Goal: Information Seeking & Learning: Find specific page/section

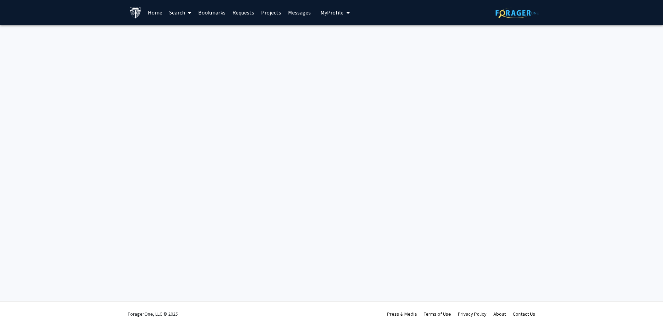
click at [178, 13] on link "Search" at bounding box center [180, 12] width 29 height 24
click at [186, 46] on span "Students" at bounding box center [187, 46] width 42 height 14
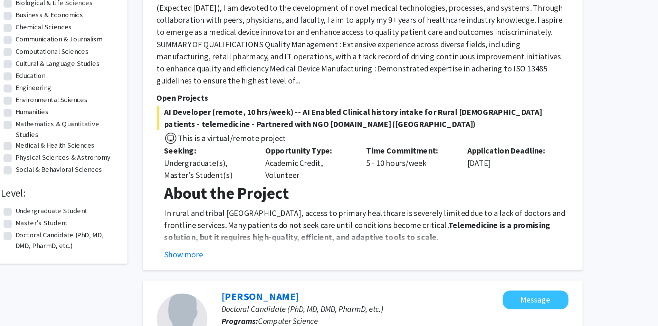
scroll to position [23, 0]
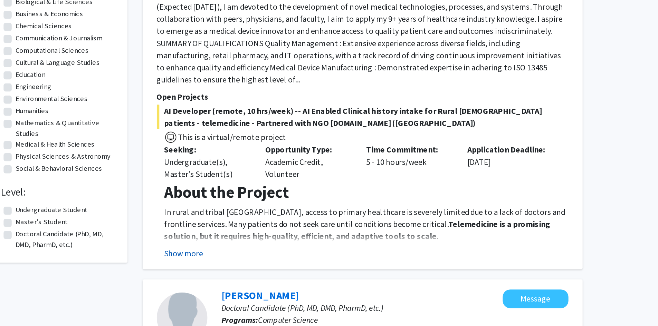
click at [263, 272] on button "Show more" at bounding box center [258, 276] width 27 height 8
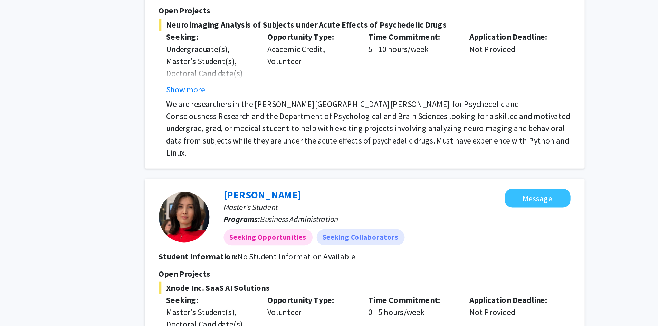
scroll to position [2126, 0]
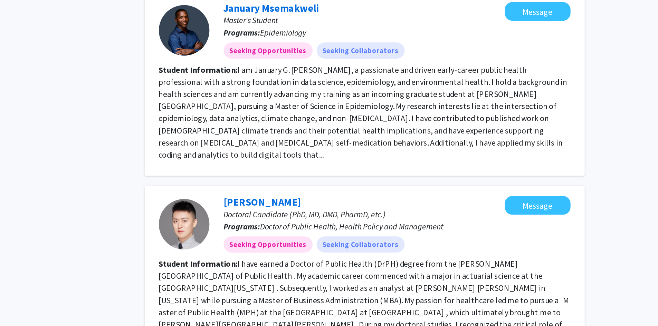
scroll to position [1092, 0]
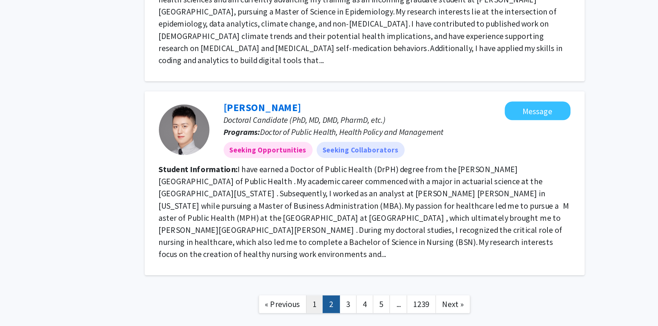
click at [346, 305] on link "1" at bounding box center [347, 311] width 12 height 12
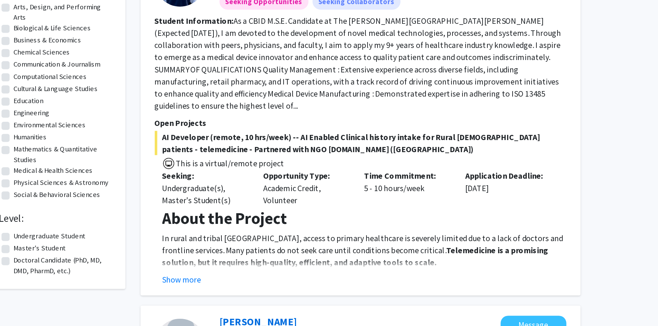
scroll to position [6, 0]
click at [262, 290] on button "Show more" at bounding box center [258, 294] width 27 height 8
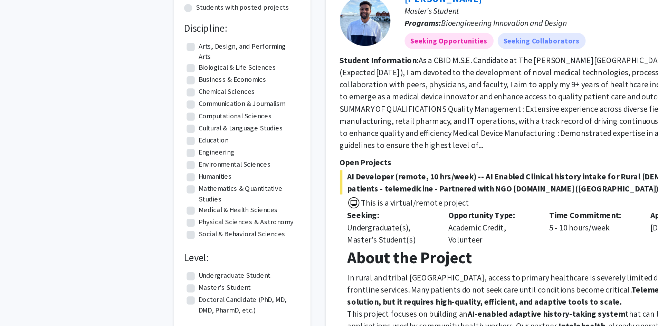
scroll to position [0, 0]
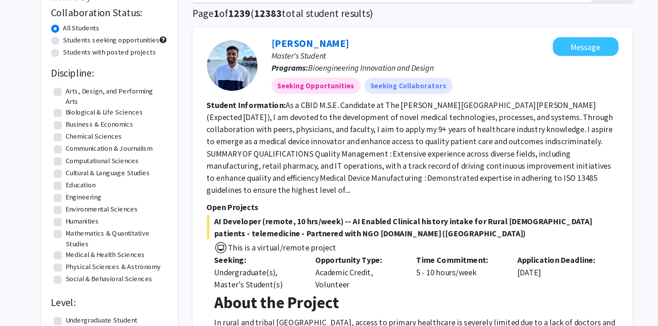
click at [144, 210] on label "Mathematics & Quantitative Studies" at bounding box center [178, 214] width 68 height 15
click at [144, 210] on input "Mathematics & Quantitative Studies" at bounding box center [146, 209] width 4 height 4
click at [144, 210] on label "Mathematics & Quantitative Studies" at bounding box center [178, 214] width 68 height 15
click at [144, 210] on input "Mathematics & Quantitative Studies" at bounding box center [146, 209] width 4 height 4
checkbox input "false"
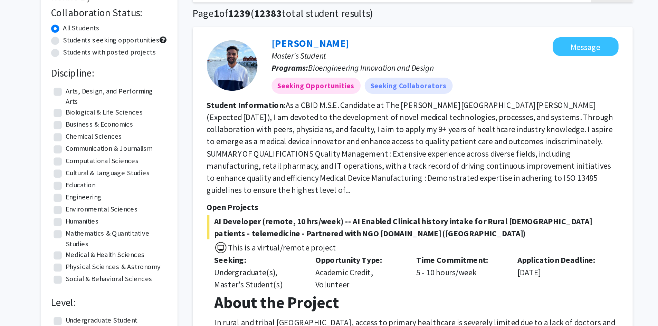
click at [144, 210] on label "Mathematics & Quantitative Studies" at bounding box center [178, 214] width 68 height 15
click at [144, 210] on input "Mathematics & Quantitative Studies" at bounding box center [146, 209] width 4 height 4
checkbox input "true"
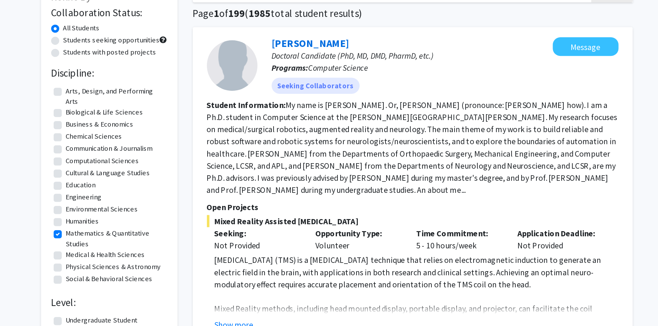
click at [144, 163] on label "Computational Sciences" at bounding box center [169, 160] width 50 height 7
click at [144, 162] on input "Computational Sciences" at bounding box center [146, 159] width 4 height 4
checkbox input "true"
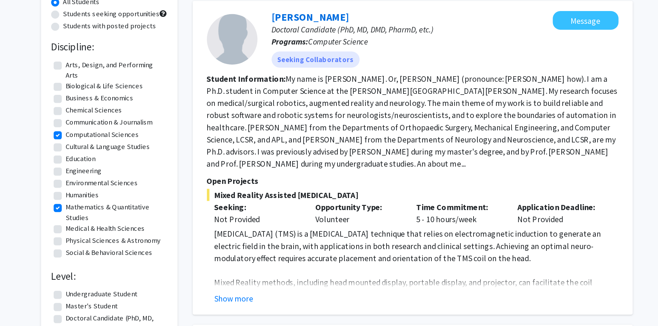
click at [133, 243] on div "Refine By Collaboration Status: All Students Students seeking opportunities Stu…" at bounding box center [173, 171] width 93 height 269
click at [144, 242] on label "Social & Behavioral Sciences" at bounding box center [173, 241] width 59 height 7
click at [144, 242] on input "Social & Behavioral Sciences" at bounding box center [146, 240] width 4 height 4
checkbox input "true"
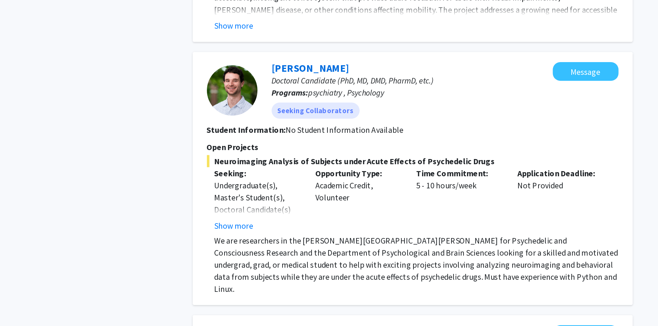
scroll to position [574, 0]
click at [260, 253] on button "Show more" at bounding box center [258, 257] width 27 height 8
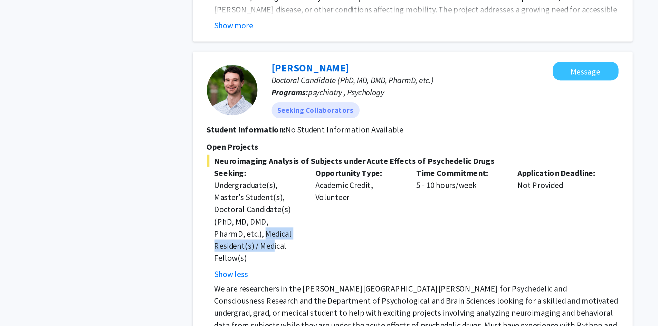
drag, startPoint x: 258, startPoint y: 250, endPoint x: 258, endPoint y: 253, distance: 3.8
click at [258, 253] on div "Undergraduate(s), Master's Student(s), Doctoral Candidate(s) (PhD, MD, DMD, Pha…" at bounding box center [274, 254] width 59 height 58
click at [279, 296] on p "We are researchers in the [PERSON_NAME][GEOGRAPHIC_DATA][PERSON_NAME] for Psych…" at bounding box center [383, 316] width 276 height 41
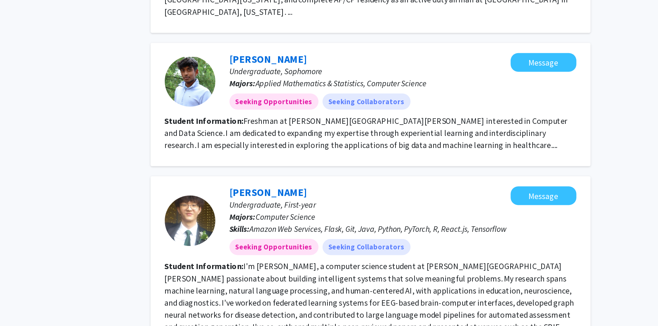
scroll to position [1307, 0]
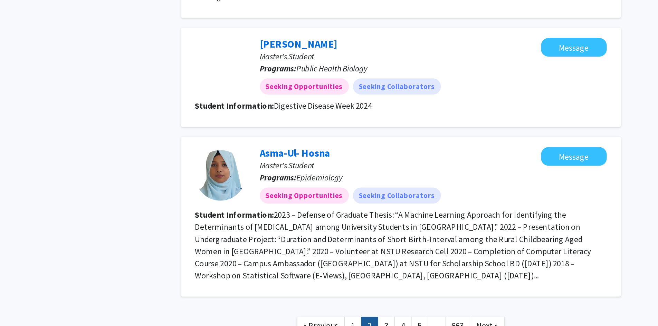
scroll to position [932, 0]
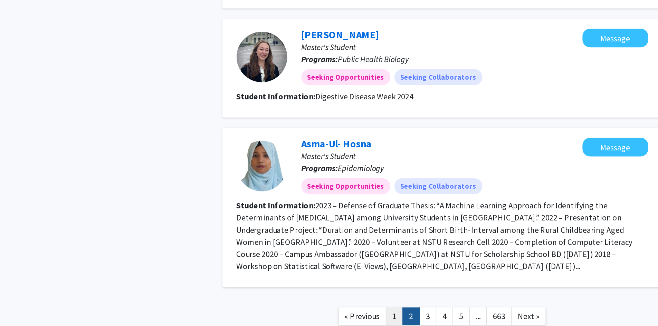
click at [349, 314] on link "1" at bounding box center [348, 320] width 12 height 12
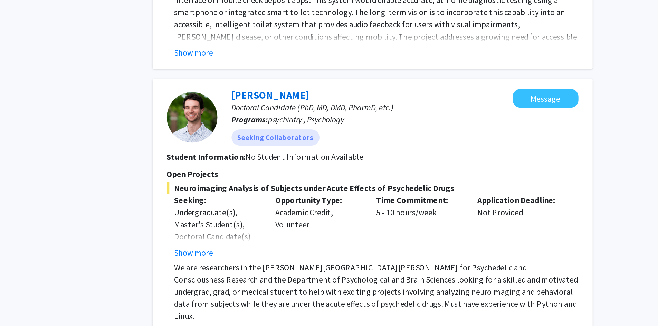
scroll to position [556, 0]
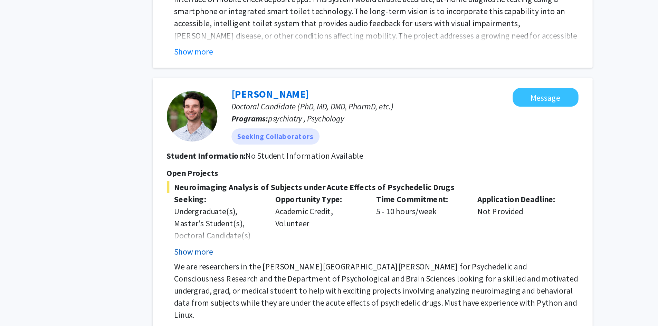
click at [261, 271] on button "Show more" at bounding box center [258, 275] width 27 height 8
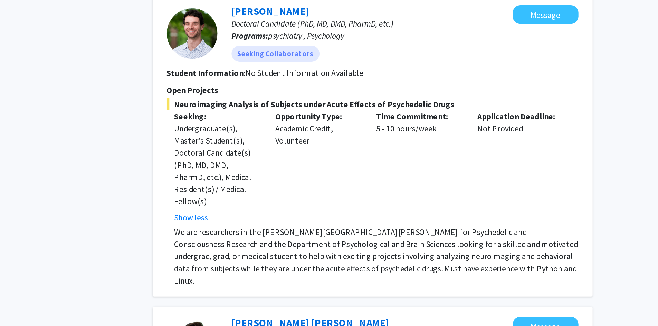
scroll to position [613, 0]
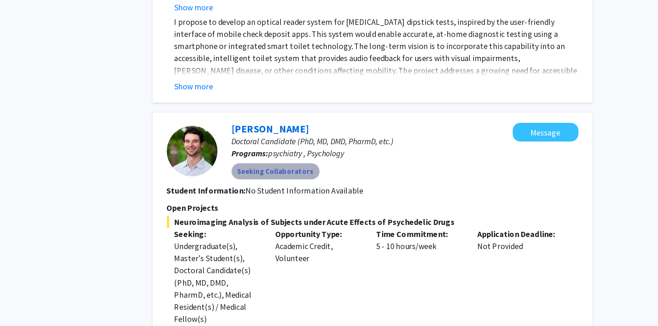
click at [318, 134] on mat-chip "Seeking Collaborators" at bounding box center [315, 139] width 60 height 11
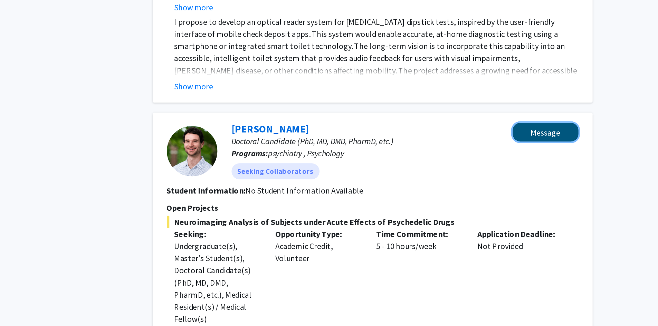
click at [487, 106] on button "Message" at bounding box center [498, 112] width 45 height 13
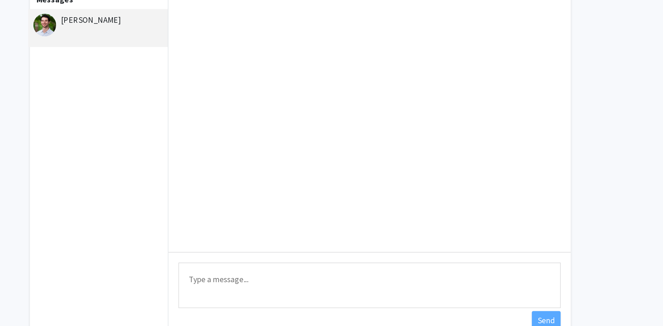
click at [216, 113] on div "Messages [PERSON_NAME]" at bounding box center [193, 158] width 95 height 242
click at [156, 61] on img at bounding box center [157, 63] width 16 height 16
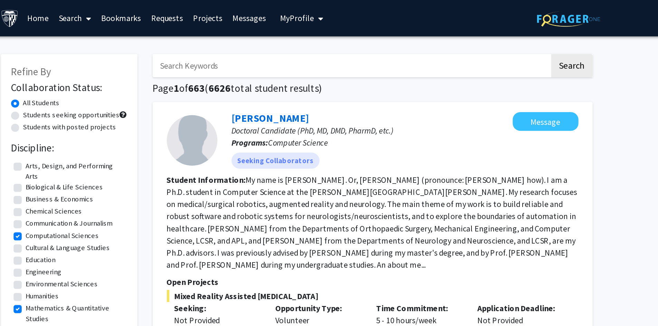
click at [271, 12] on link "Projects" at bounding box center [268, 12] width 27 height 24
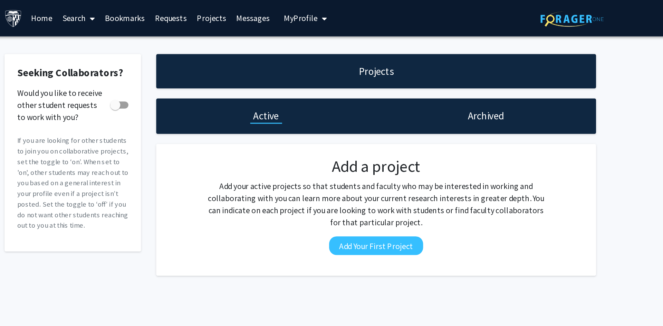
click at [327, 66] on div "Projects Active Archived Add a project Add your active projects so that student…" at bounding box center [383, 113] width 311 height 152
click at [322, 12] on span "My Profile" at bounding box center [331, 12] width 23 height 7
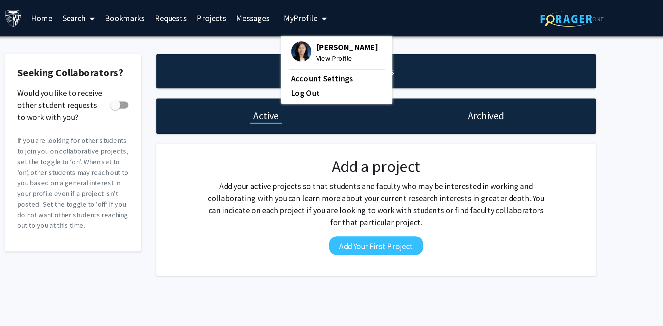
click at [274, 12] on link "Projects" at bounding box center [271, 12] width 27 height 24
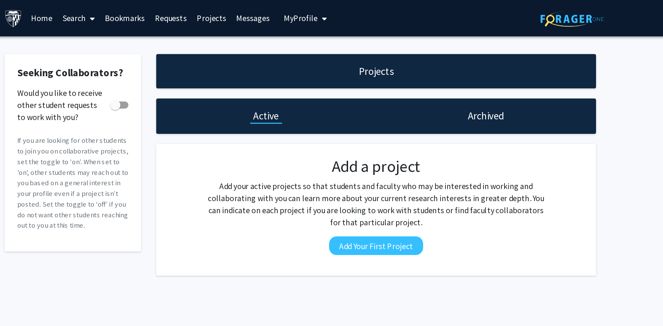
click at [274, 12] on link "Projects" at bounding box center [271, 12] width 27 height 24
click at [269, 18] on link "Projects" at bounding box center [271, 12] width 27 height 24
click at [251, 14] on link "Requests" at bounding box center [243, 12] width 29 height 24
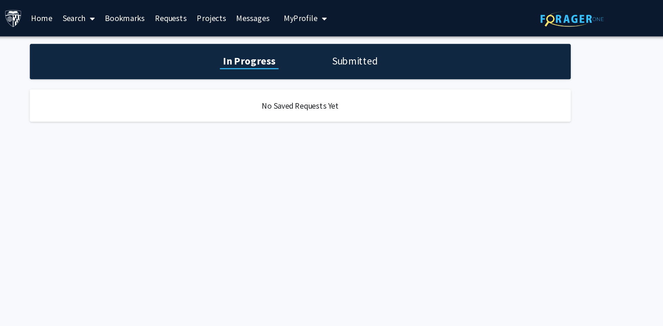
click at [214, 12] on link "Bookmarks" at bounding box center [212, 12] width 34 height 24
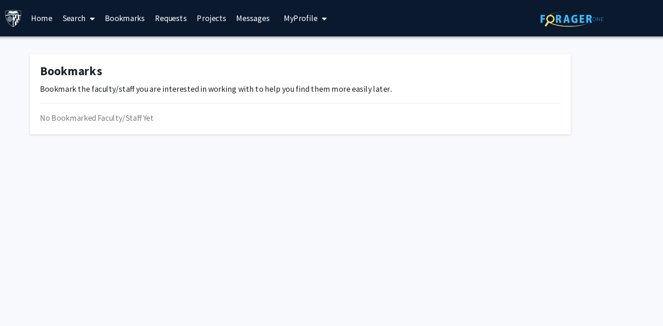
click at [182, 11] on link "Search" at bounding box center [180, 12] width 29 height 24
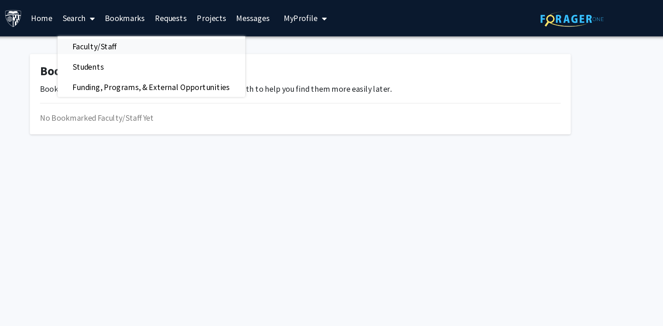
click at [186, 32] on span "Faculty/Staff" at bounding box center [191, 32] width 51 height 14
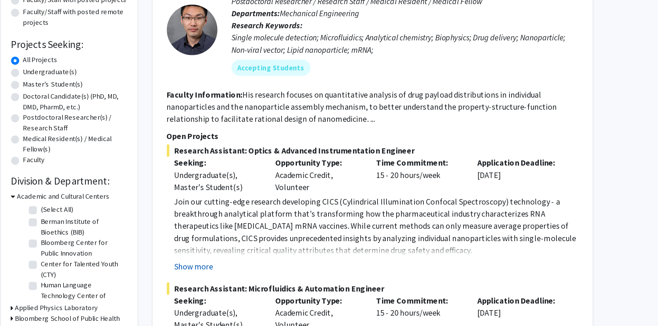
click at [254, 271] on button "Show more" at bounding box center [258, 275] width 27 height 8
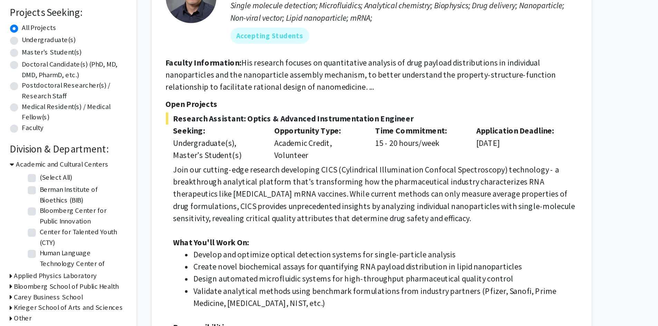
scroll to position [109, 0]
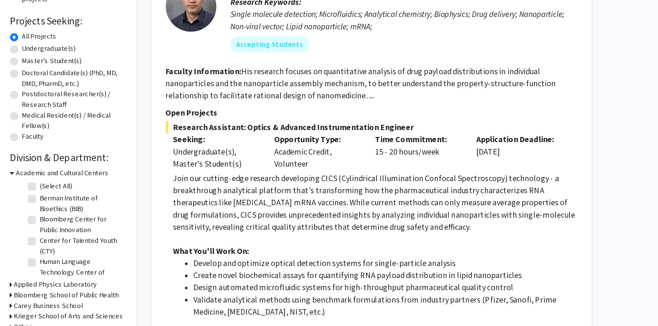
drag, startPoint x: 226, startPoint y: 208, endPoint x: 211, endPoint y: 136, distance: 72.7
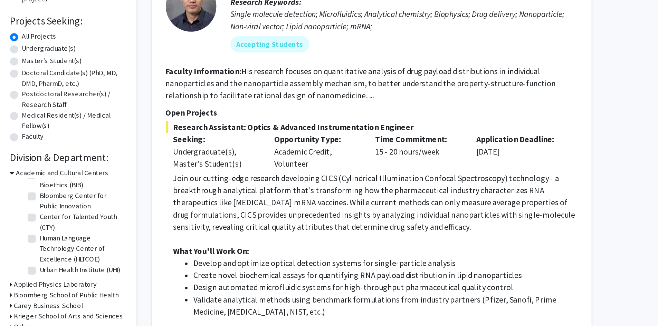
click at [219, 182] on div "Refine By Collaboration Status: Collaboration Status All Faculty/Staff Collabor…" at bounding box center [173, 114] width 93 height 372
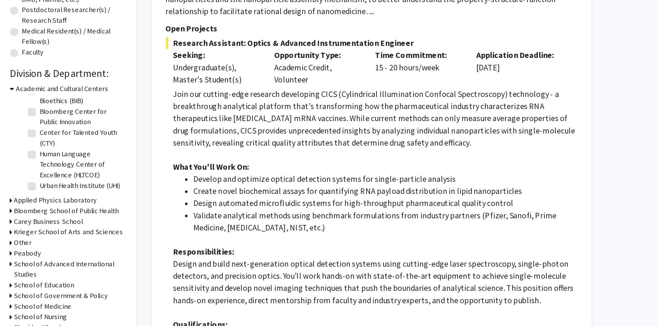
click at [135, 194] on div "Applied Physics Laboratory" at bounding box center [173, 194] width 79 height 7
click at [134, 194] on icon at bounding box center [135, 194] width 2 height 7
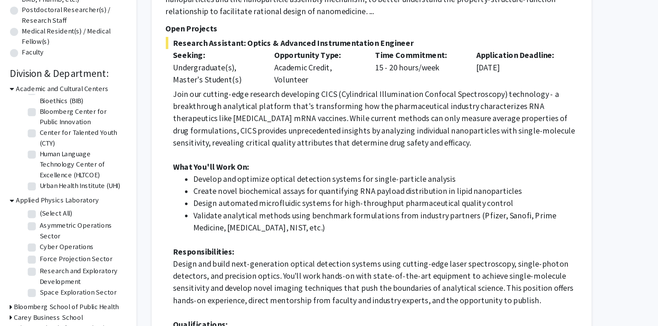
click at [154, 201] on label "(Select All)" at bounding box center [165, 203] width 22 height 7
click at [154, 201] on input "(Select All)" at bounding box center [156, 202] width 4 height 4
checkbox input "true"
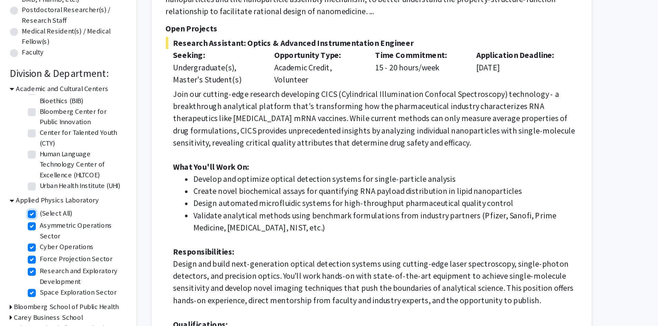
checkbox input "true"
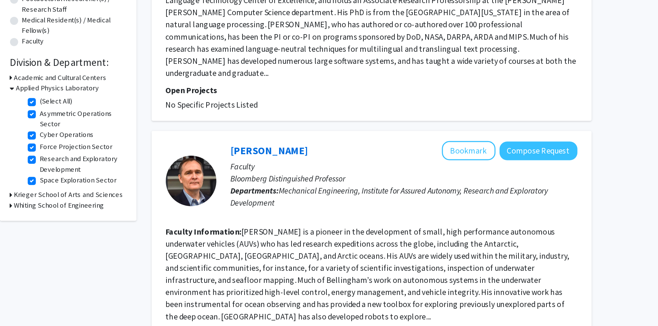
scroll to position [74, 0]
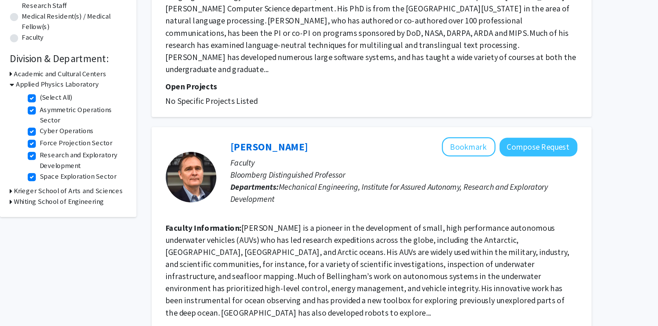
click at [134, 242] on icon at bounding box center [135, 241] width 2 height 7
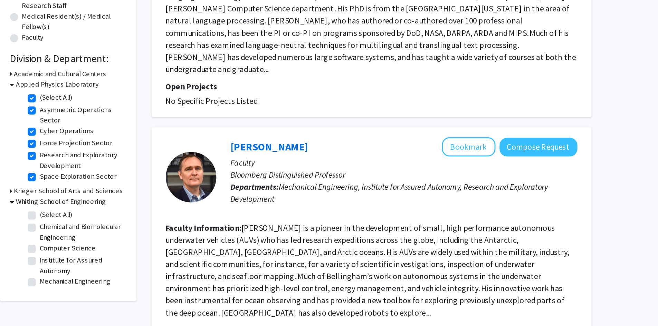
click at [154, 250] on label "(Select All)" at bounding box center [165, 250] width 22 height 7
click at [154, 250] on input "(Select All)" at bounding box center [156, 249] width 4 height 4
checkbox input "true"
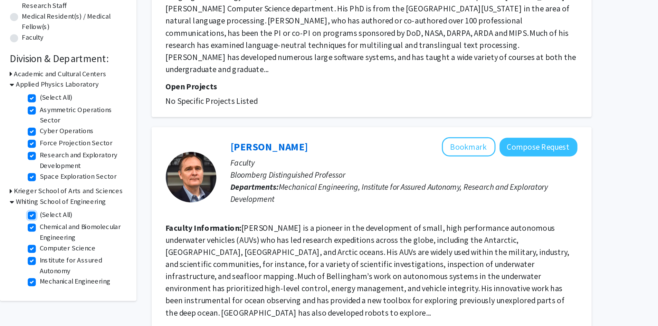
checkbox input "true"
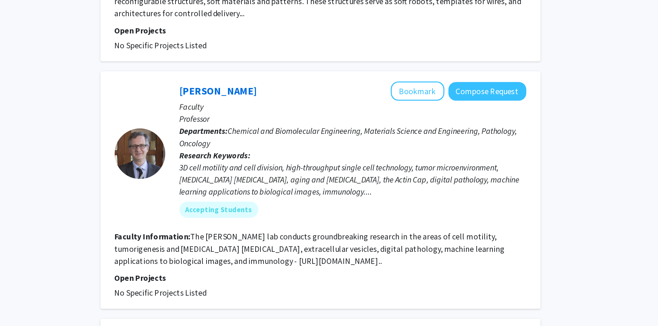
scroll to position [1934, 0]
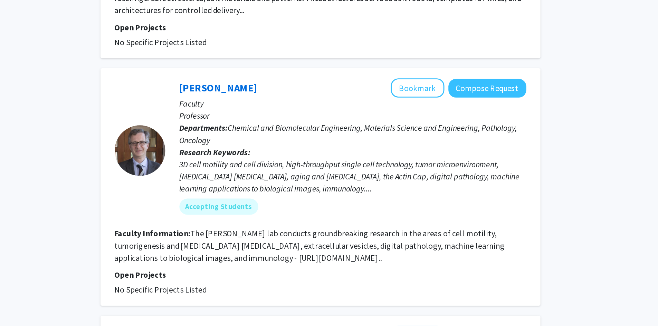
click at [334, 287] on p "Open Projects" at bounding box center [380, 291] width 281 height 8
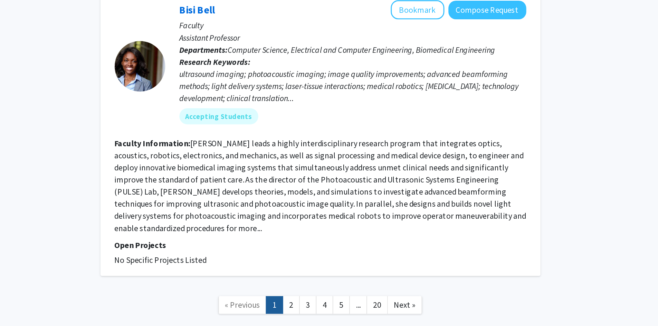
scroll to position [2387, 0]
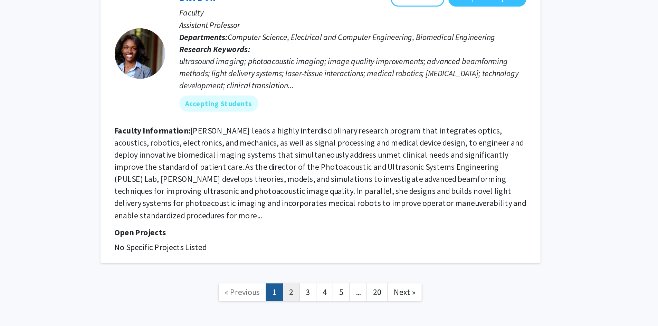
click at [363, 297] on link "2" at bounding box center [361, 303] width 12 height 12
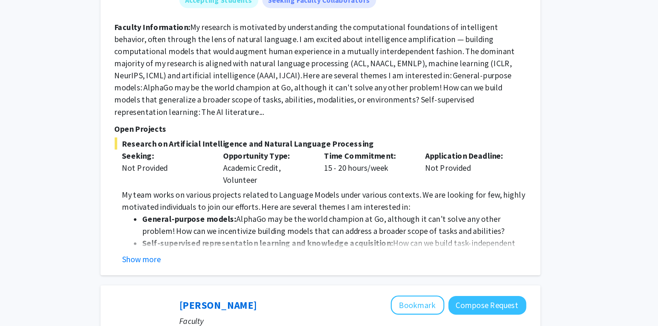
scroll to position [1335, 0]
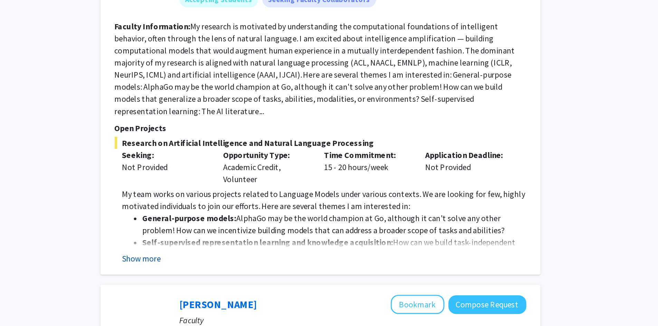
click at [266, 276] on button "Show more" at bounding box center [258, 280] width 27 height 8
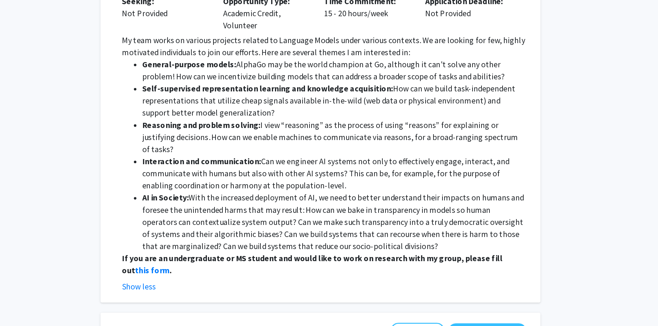
scroll to position [1441, 0]
click at [322, 234] on li "AI in Society: With the increased deployment of AI, we need to better understan…" at bounding box center [390, 254] width 262 height 41
click at [254, 284] on strong "this form" at bounding box center [265, 287] width 23 height 7
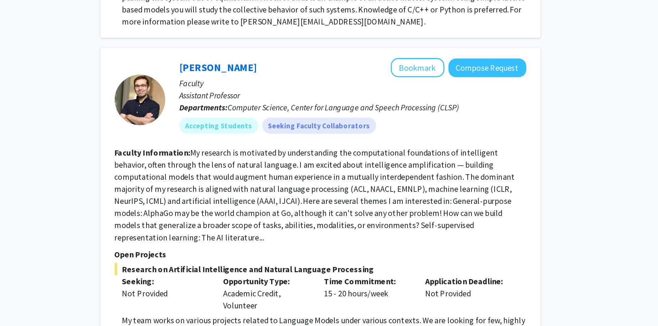
scroll to position [1351, 0]
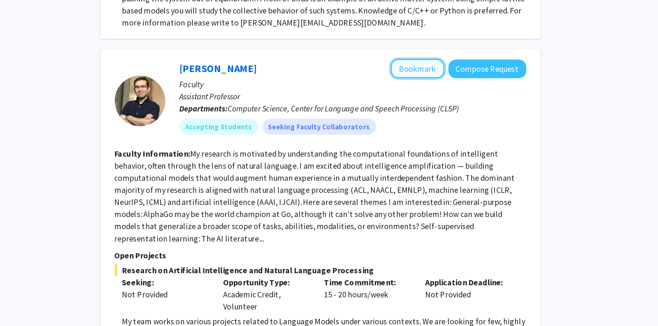
click at [448, 41] on button "Bookmark" at bounding box center [447, 46] width 37 height 13
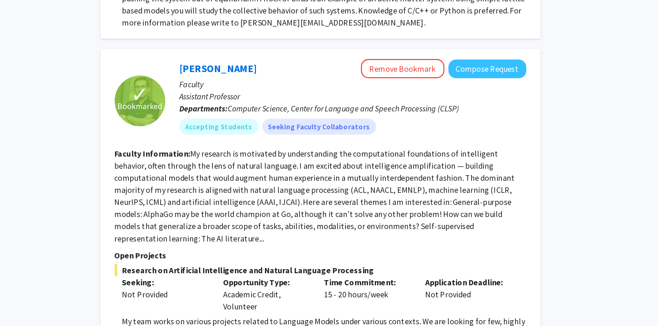
click at [372, 108] on fg-read-more "My research is motivated by understanding the computational foundations of inte…" at bounding box center [376, 134] width 273 height 65
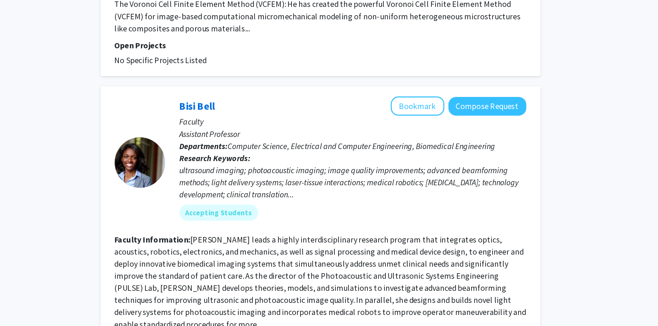
scroll to position [2503, 0]
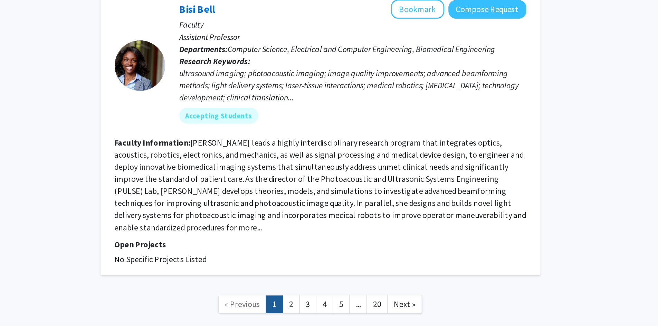
click at [369, 224] on fg-search-faculty "[PERSON_NAME] Bookmark Compose Request Faculty Assistant Professor Departments:…" at bounding box center [380, 194] width 281 height 182
click at [360, 305] on link "2" at bounding box center [361, 311] width 12 height 12
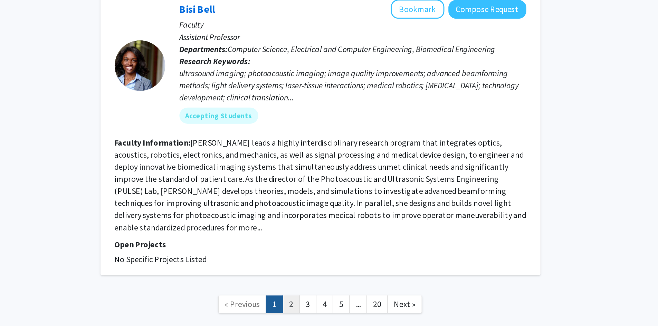
scroll to position [0, 0]
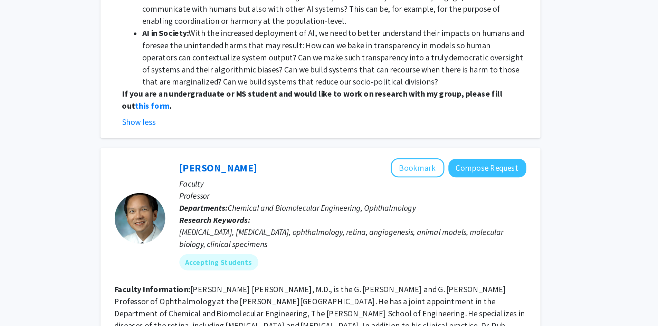
click at [360, 297] on section "Faculty Information: [PERSON_NAME] [PERSON_NAME], M.D., is the G. [PERSON_NAME]…" at bounding box center [380, 330] width 281 height 66
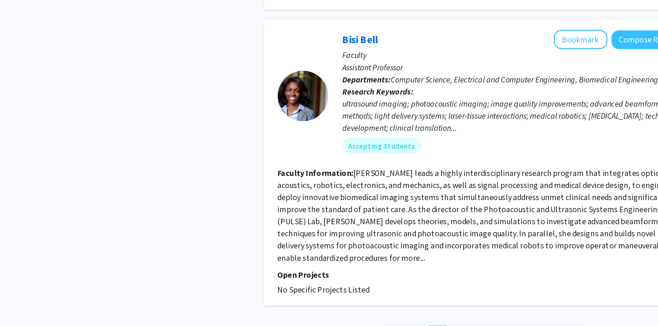
scroll to position [2503, 0]
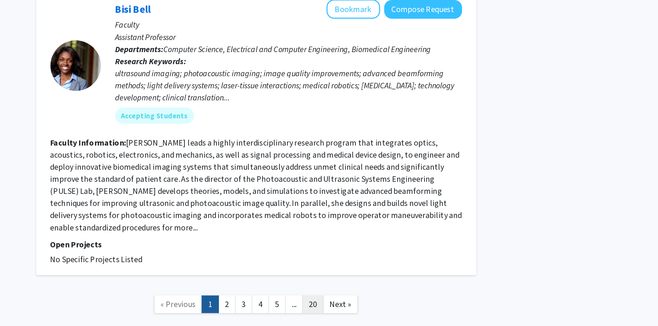
click at [417, 305] on link "20" at bounding box center [419, 311] width 15 height 12
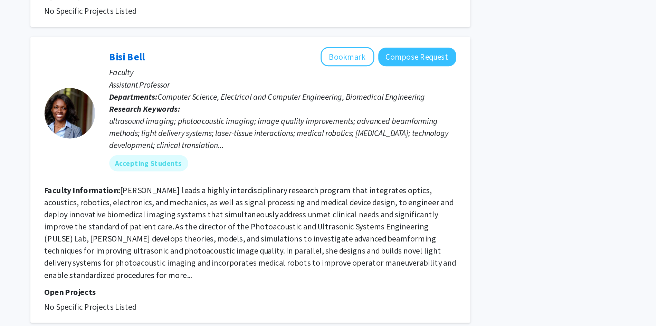
scroll to position [2503, 0]
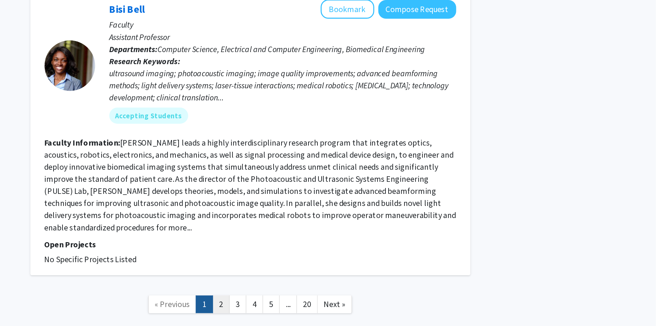
click at [362, 305] on link "2" at bounding box center [361, 311] width 12 height 12
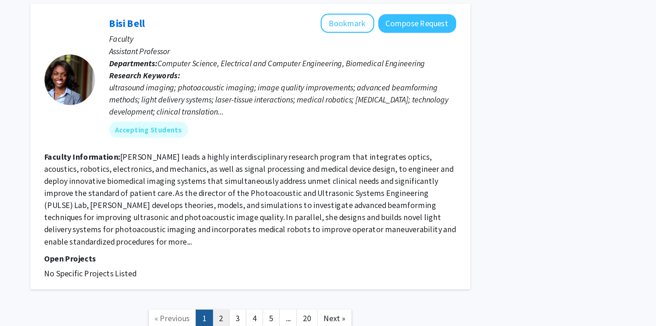
scroll to position [2503, 0]
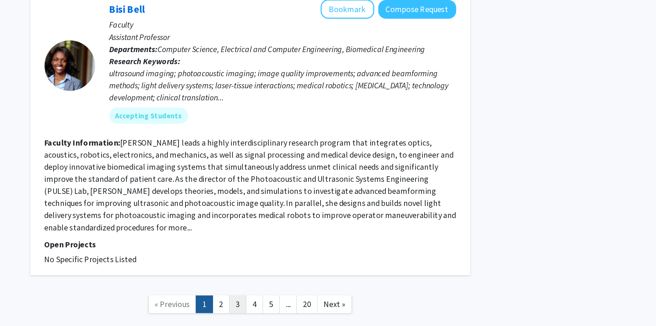
click at [374, 305] on link "3" at bounding box center [372, 311] width 12 height 12
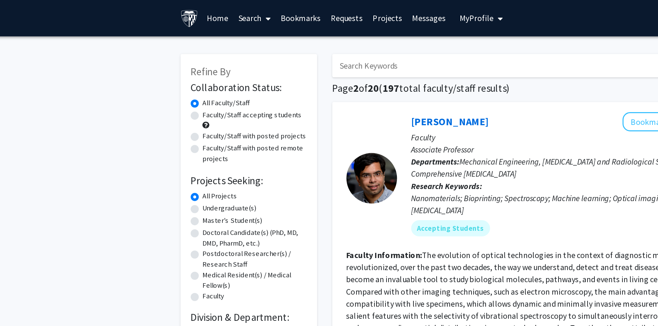
click at [261, 45] on input "Search Keywords" at bounding box center [366, 45] width 271 height 16
type input "[PERSON_NAME]"
click at [503, 37] on button "Search" at bounding box center [517, 45] width 28 height 16
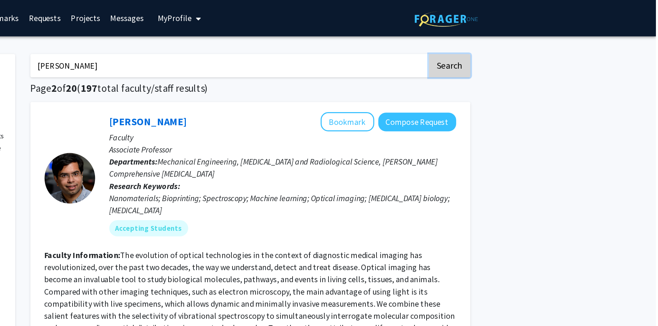
click at [520, 45] on button "Search" at bounding box center [517, 45] width 28 height 16
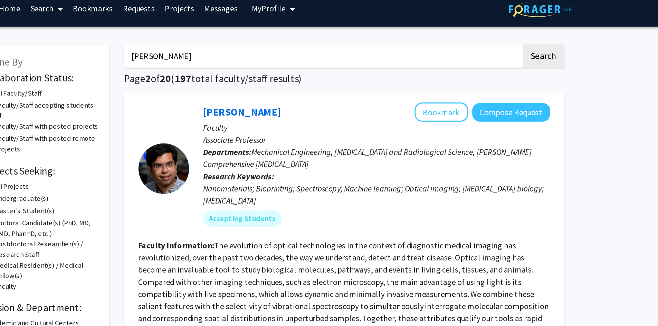
click at [271, 59] on span "197" at bounding box center [270, 60] width 11 height 9
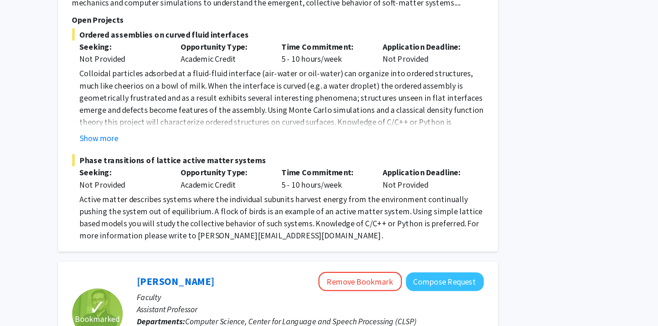
scroll to position [1205, 0]
